Goal: Information Seeking & Learning: Learn about a topic

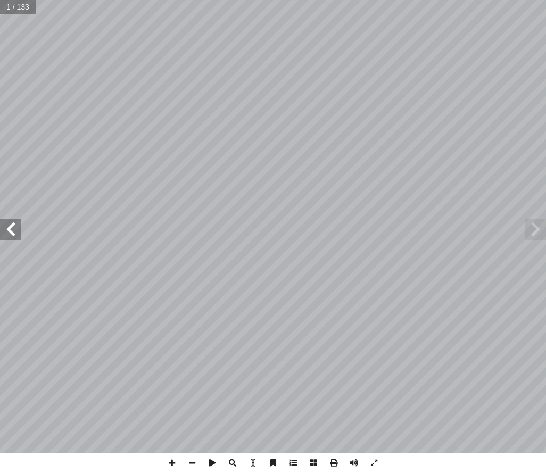
click at [21, 235] on span at bounding box center [10, 229] width 21 height 21
click at [18, 232] on span at bounding box center [10, 229] width 21 height 21
click at [21, 225] on span at bounding box center [10, 229] width 21 height 21
click at [532, 234] on span at bounding box center [534, 229] width 21 height 21
click at [539, 226] on span at bounding box center [534, 229] width 21 height 21
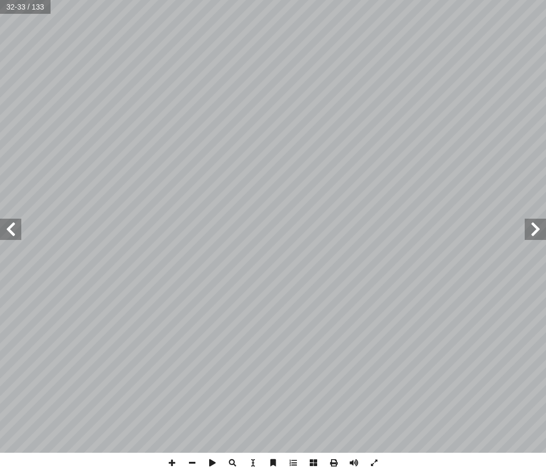
click at [537, 220] on span at bounding box center [534, 229] width 21 height 21
click at [536, 237] on span at bounding box center [534, 229] width 21 height 21
click at [534, 223] on span at bounding box center [534, 229] width 21 height 21
